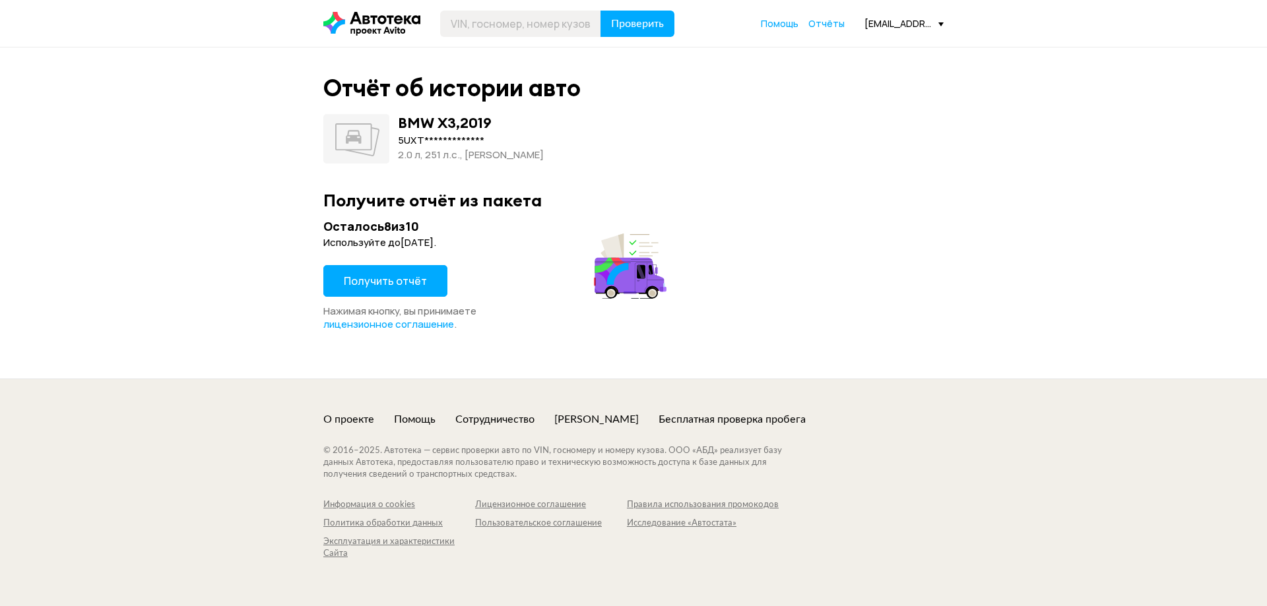
click at [356, 279] on span "Получить отчёт" at bounding box center [385, 281] width 83 height 15
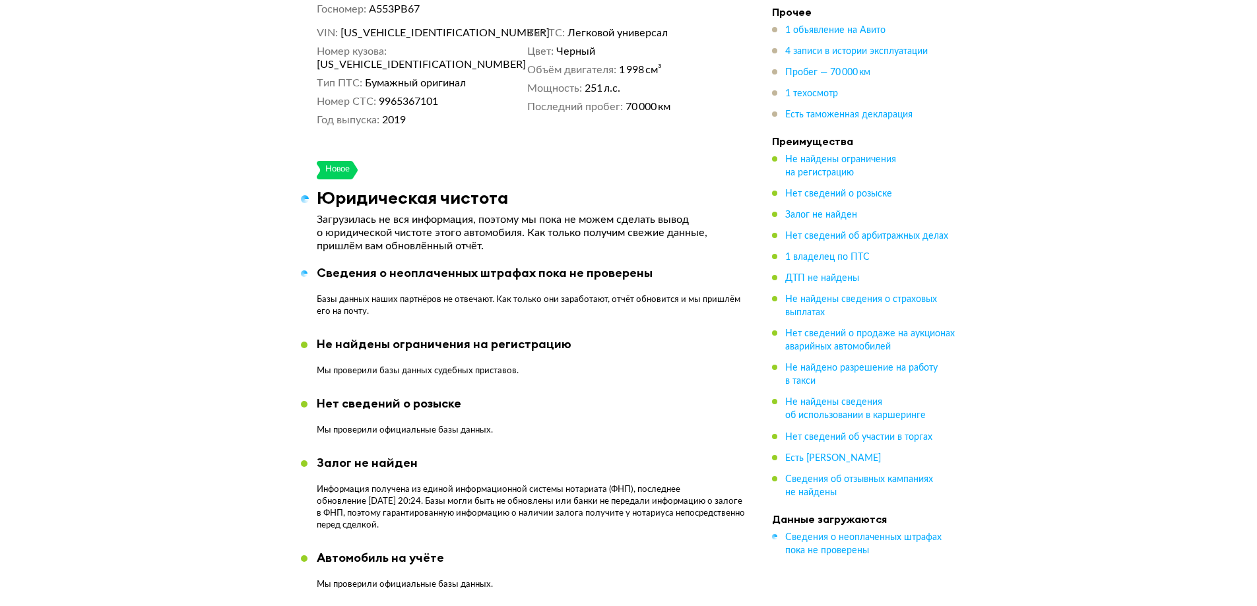
scroll to position [726, 0]
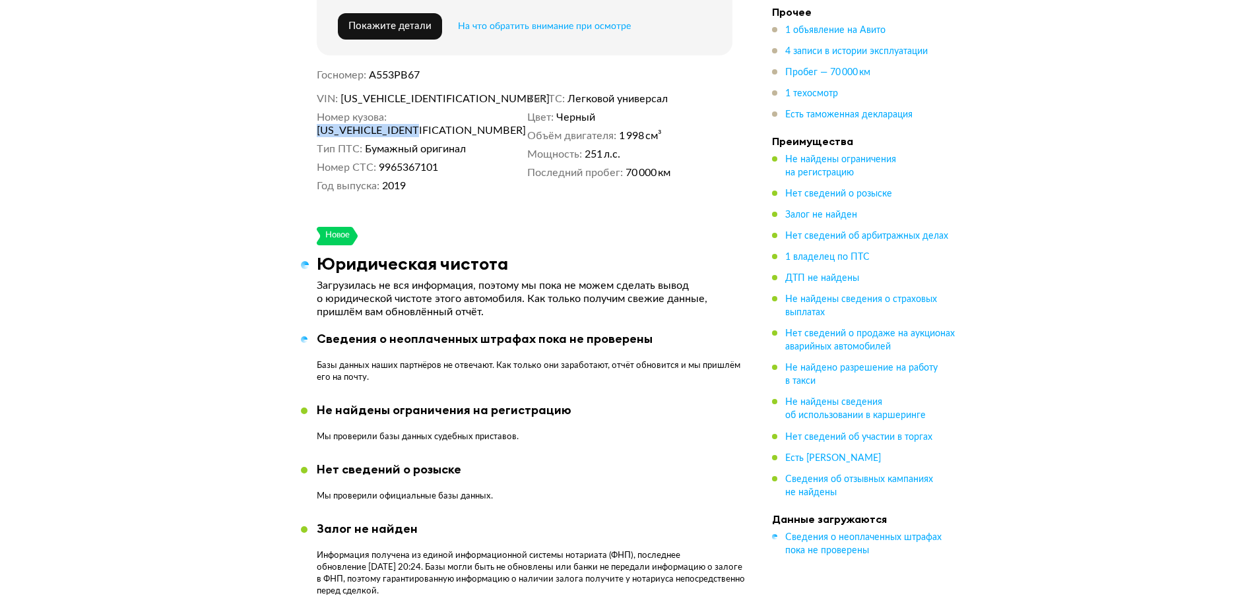
drag, startPoint x: 505, startPoint y: 114, endPoint x: 389, endPoint y: 116, distance: 116.2
click at [389, 116] on dl "Номер кузова 5UXTY5C02L9B03629" at bounding box center [419, 124] width 205 height 26
drag, startPoint x: 403, startPoint y: 110, endPoint x: 226, endPoint y: 138, distance: 179.8
drag, startPoint x: 503, startPoint y: 112, endPoint x: 391, endPoint y: 118, distance: 112.3
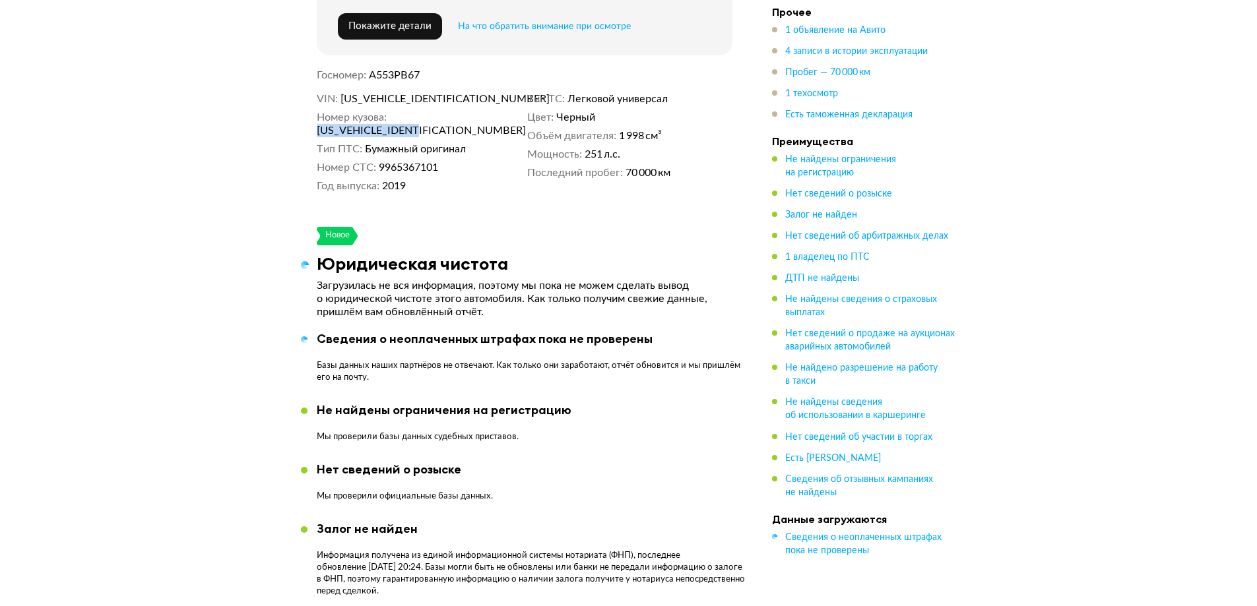
click at [391, 118] on dl "Номер кузова 5UXTY5C02L9B03629" at bounding box center [419, 124] width 205 height 26
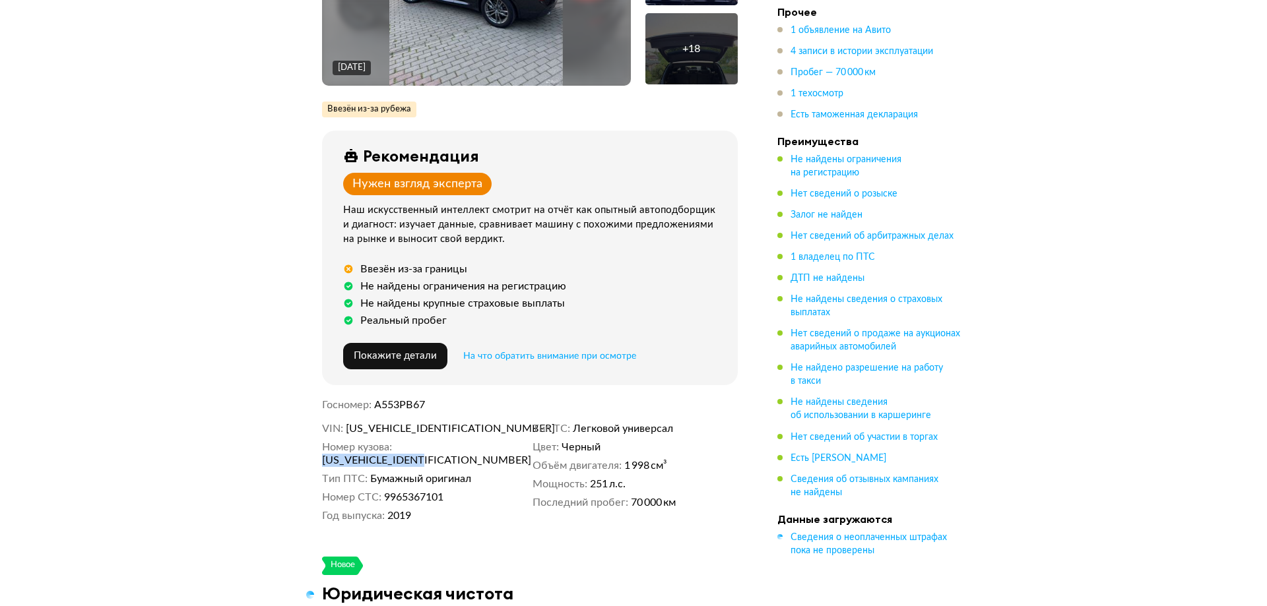
scroll to position [0, 0]
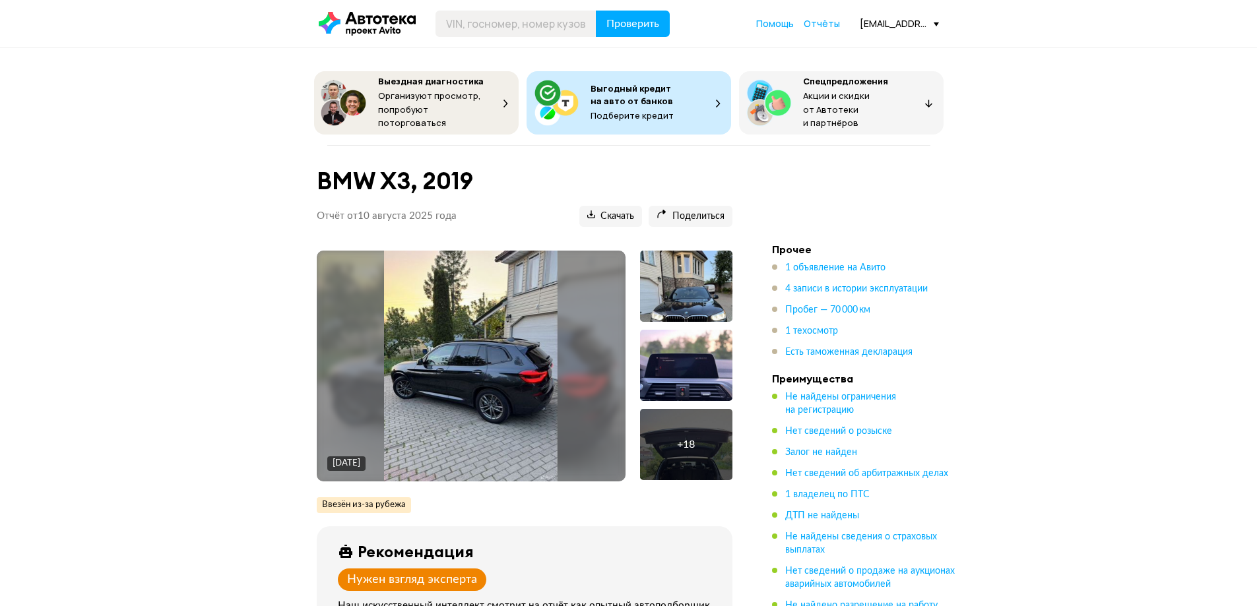
click at [505, 337] on img at bounding box center [471, 366] width 174 height 231
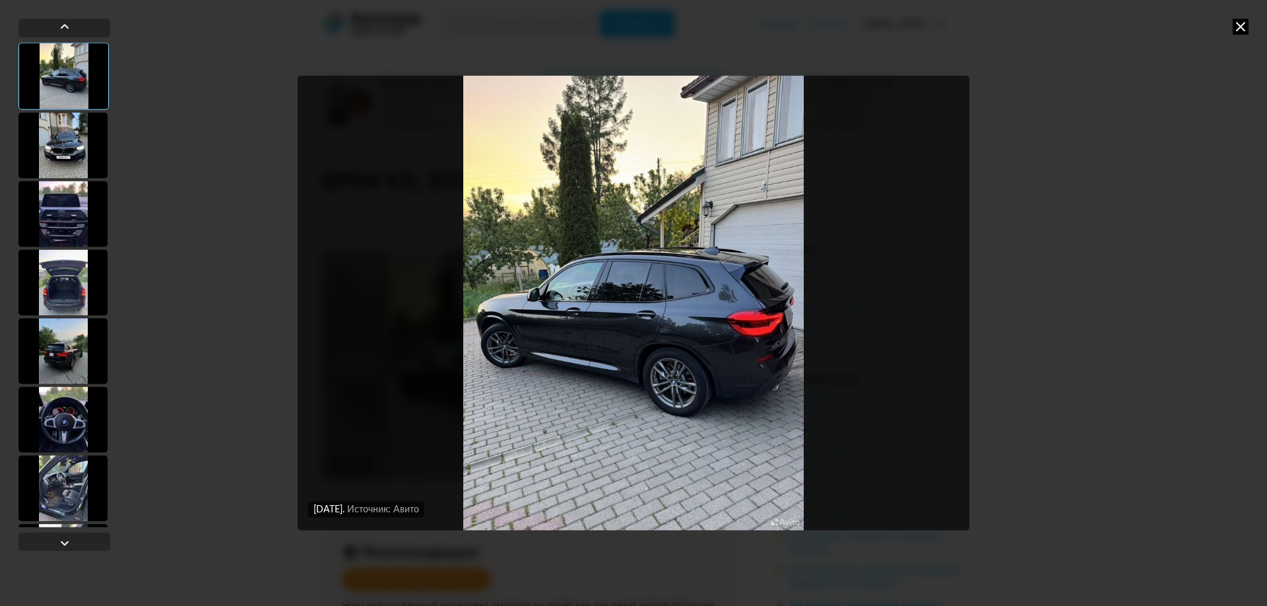
click at [57, 230] on div at bounding box center [62, 214] width 89 height 66
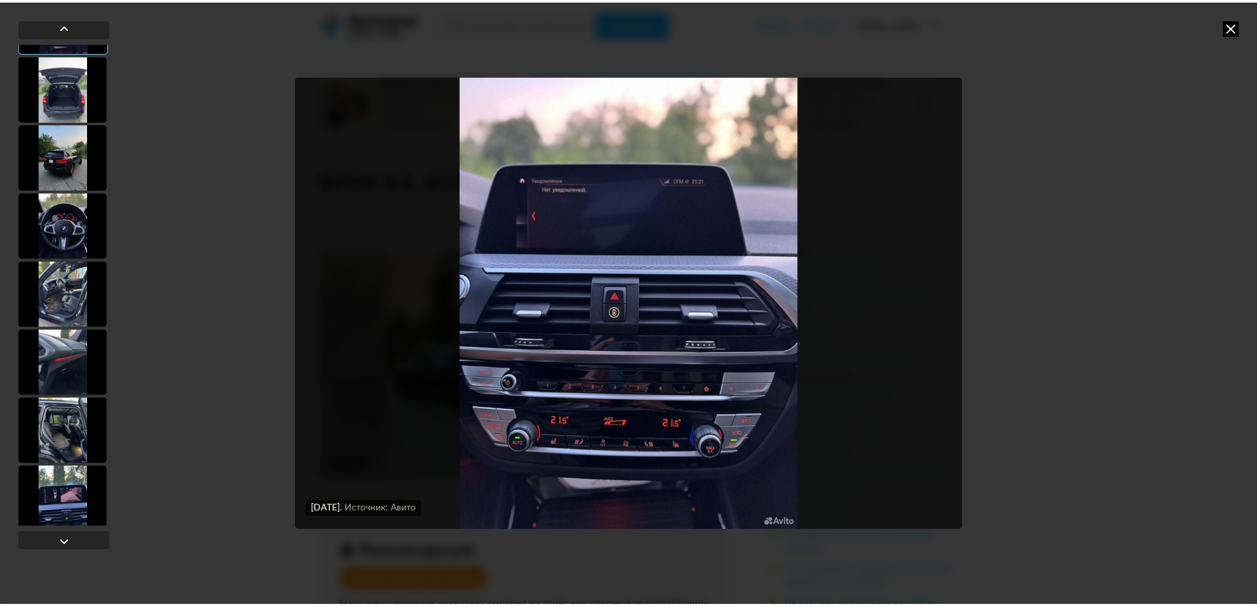
scroll to position [198, 0]
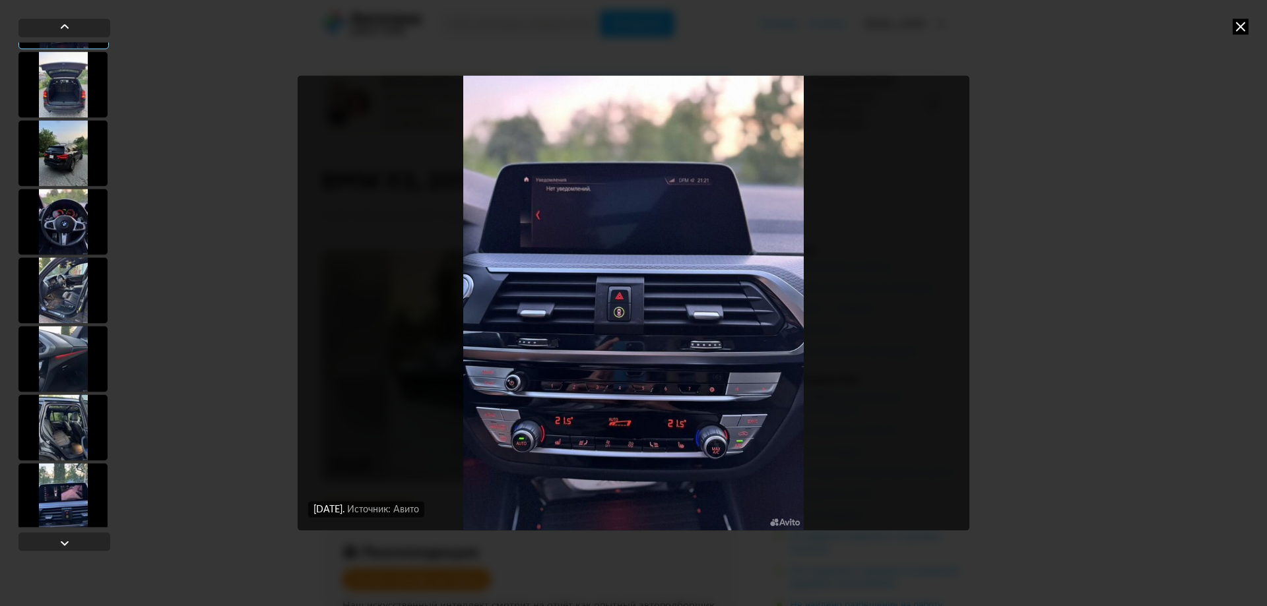
click at [65, 234] on div at bounding box center [62, 222] width 89 height 66
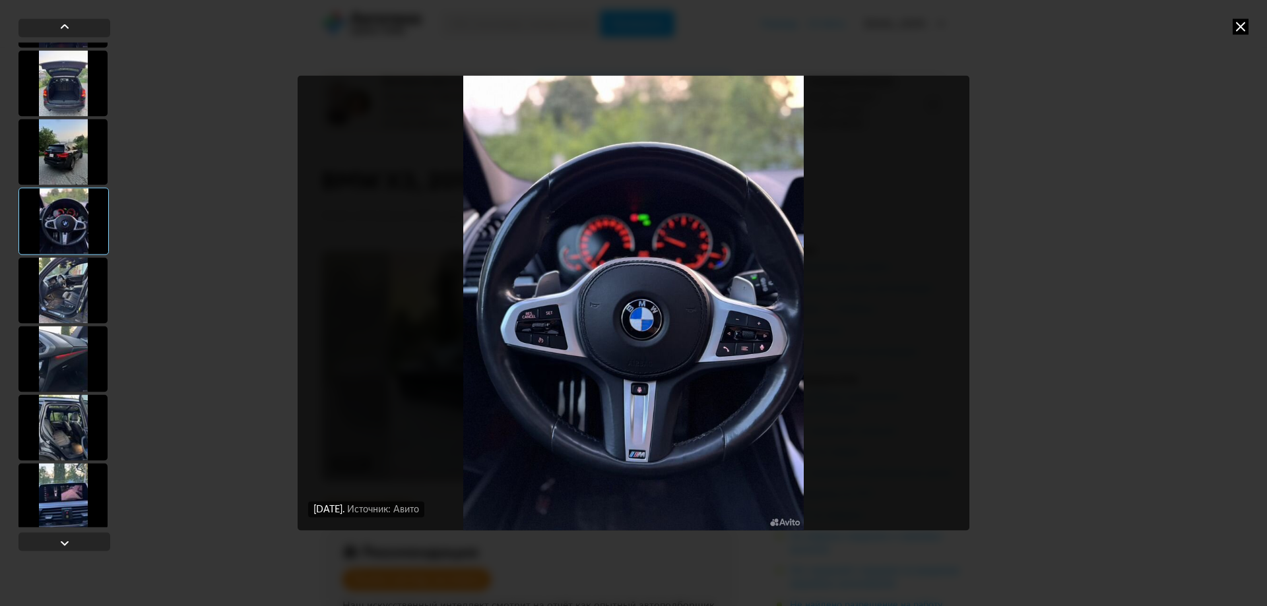
click at [59, 292] on div at bounding box center [62, 290] width 89 height 66
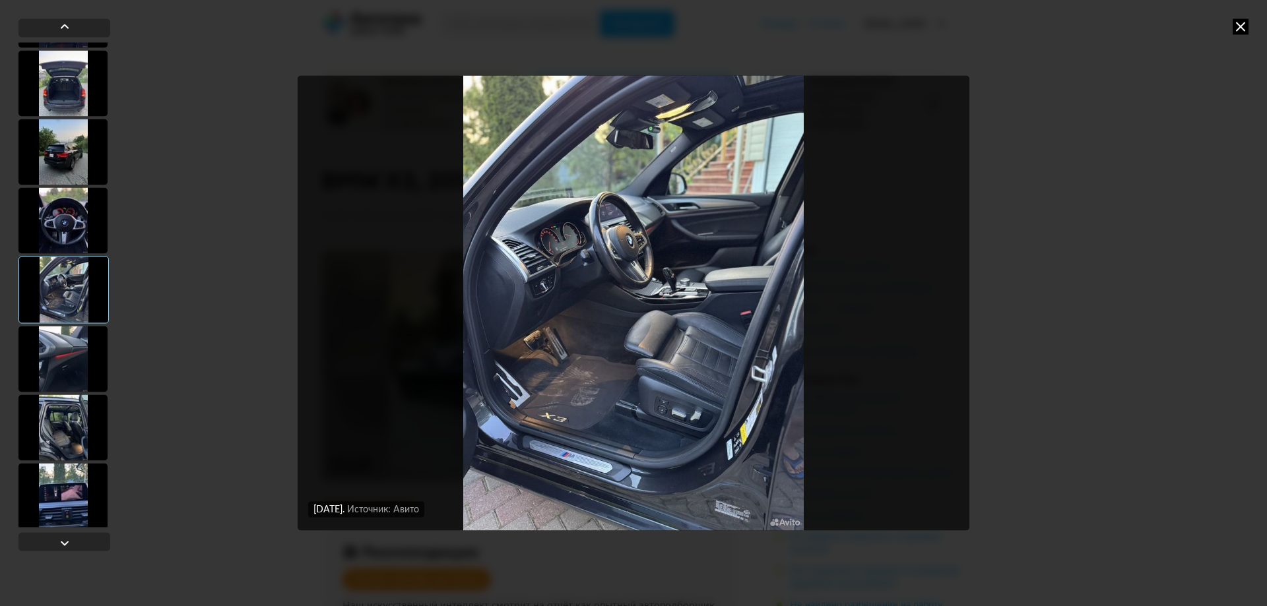
click at [1235, 28] on icon at bounding box center [1241, 26] width 16 height 16
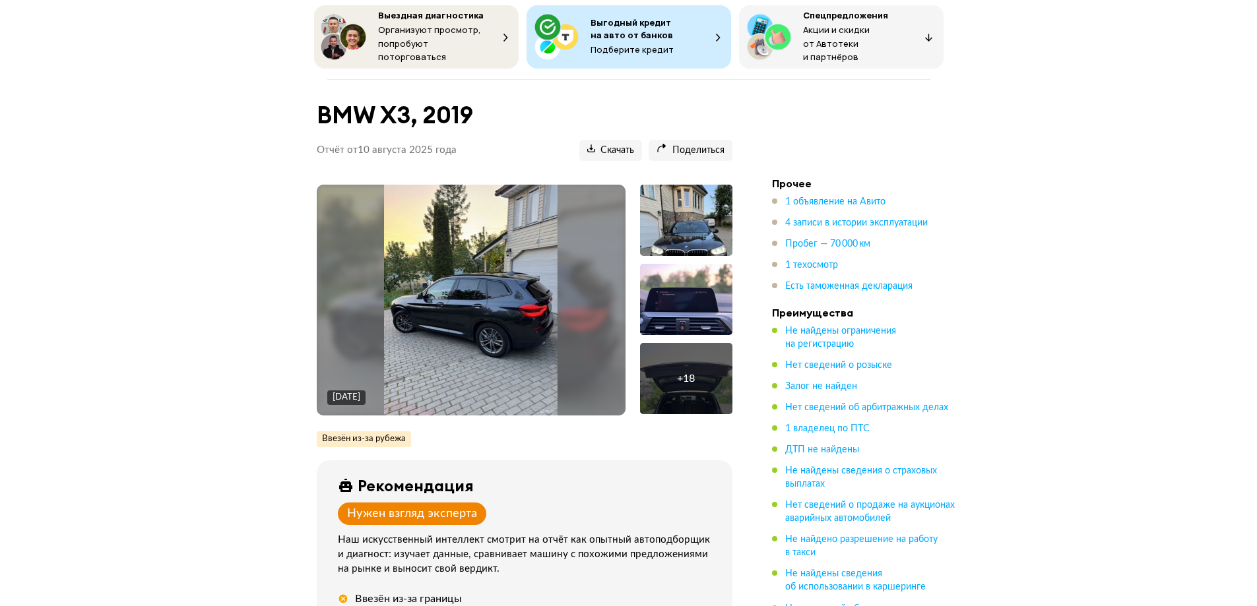
scroll to position [0, 0]
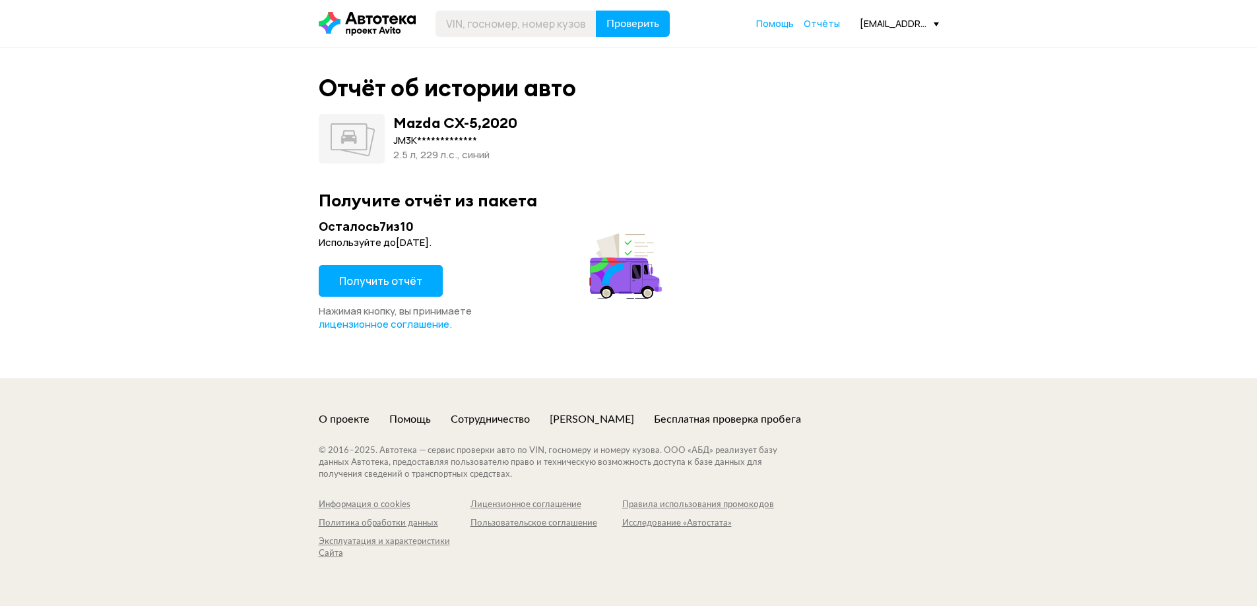
click at [348, 292] on button "Получить отчёт" at bounding box center [381, 281] width 124 height 32
